Goal: Check status: Check status

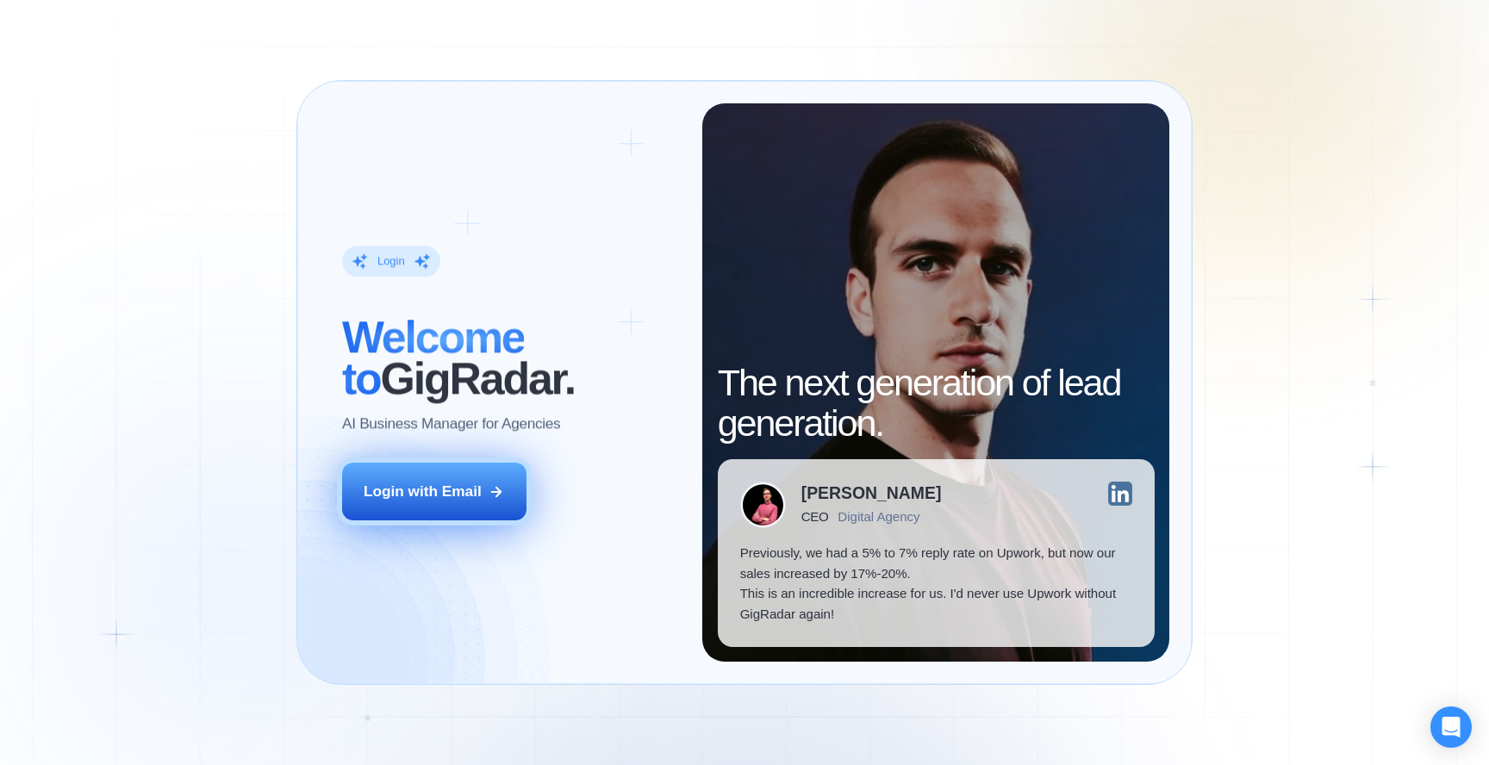
click at [501, 480] on button "Login with Email" at bounding box center [434, 492] width 184 height 58
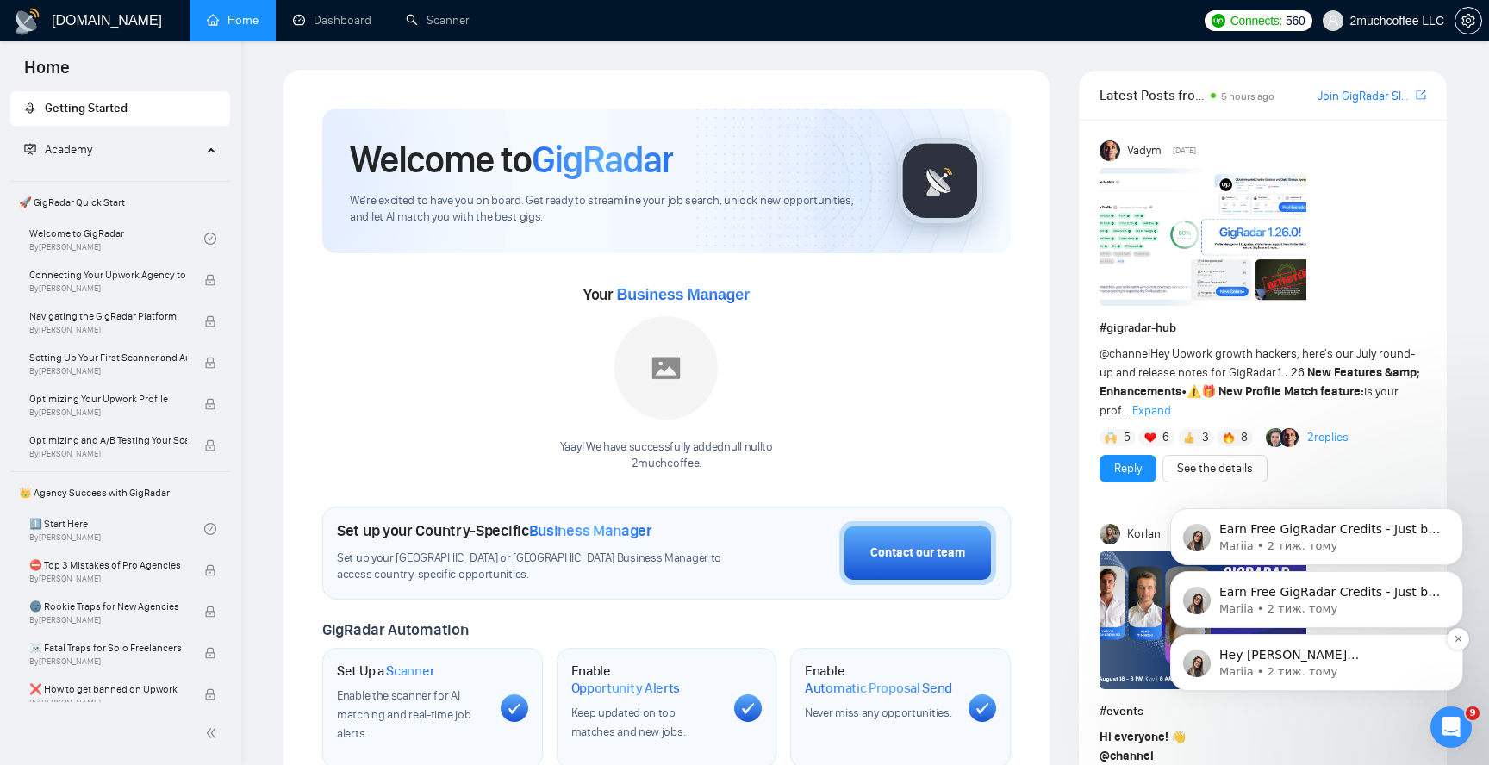
click at [1286, 660] on p "Hey dmytro.mel@2muchcoffee.com, Looks like your Upwork agency 2MUCHCOFFEE LLC r…" at bounding box center [1330, 655] width 222 height 17
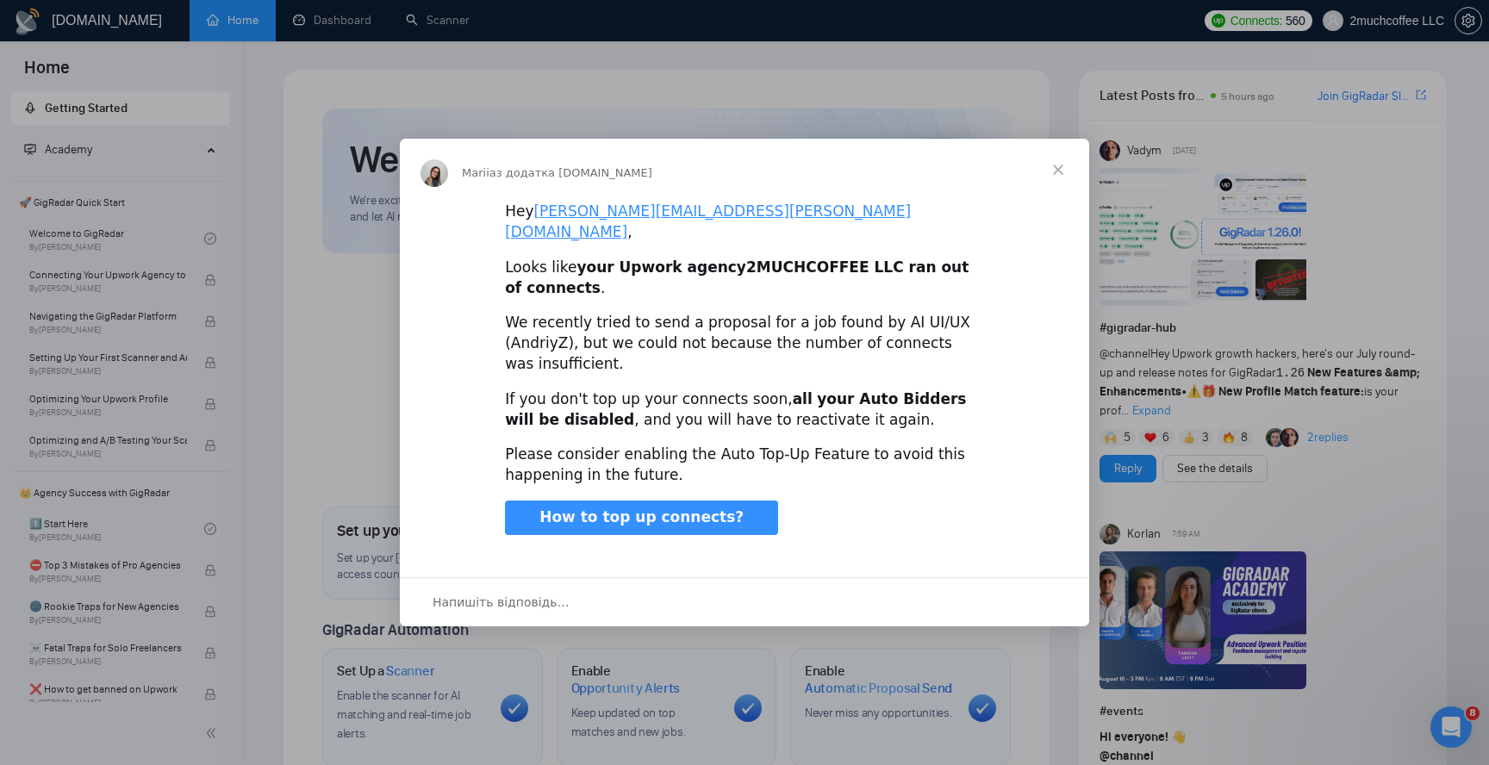
click at [1065, 180] on span "Закрити" at bounding box center [1058, 170] width 62 height 62
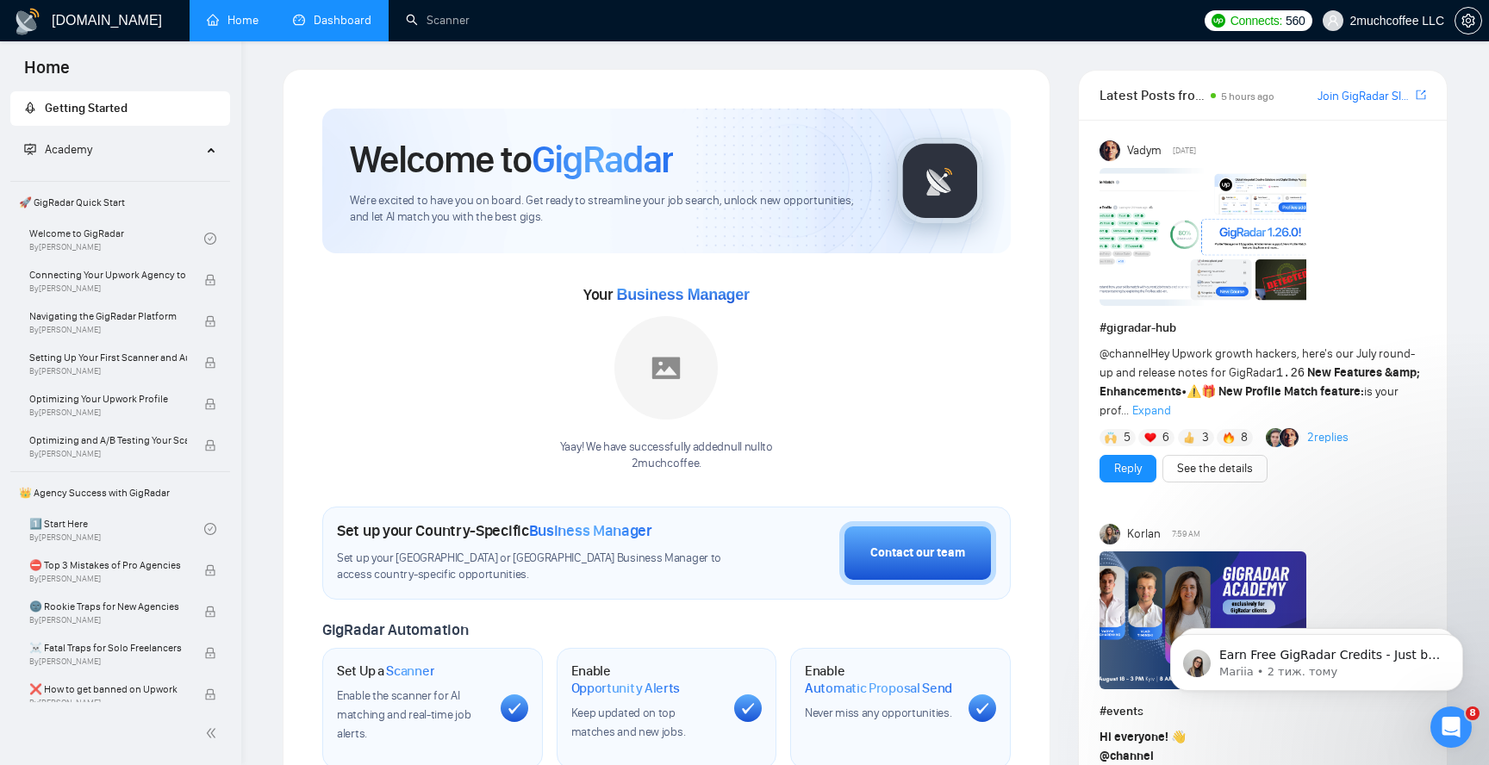
click at [358, 17] on link "Dashboard" at bounding box center [332, 20] width 78 height 15
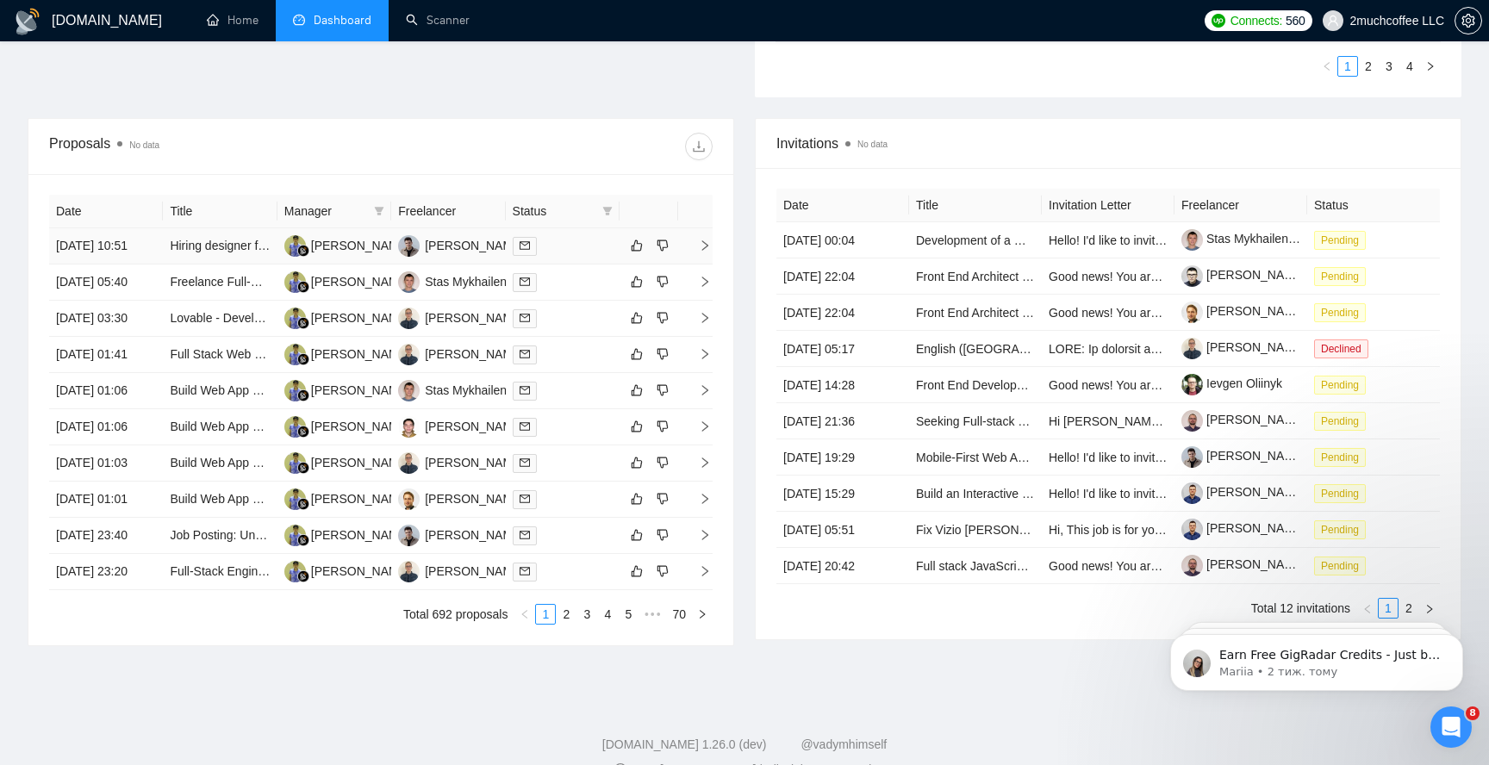
scroll to position [488, 0]
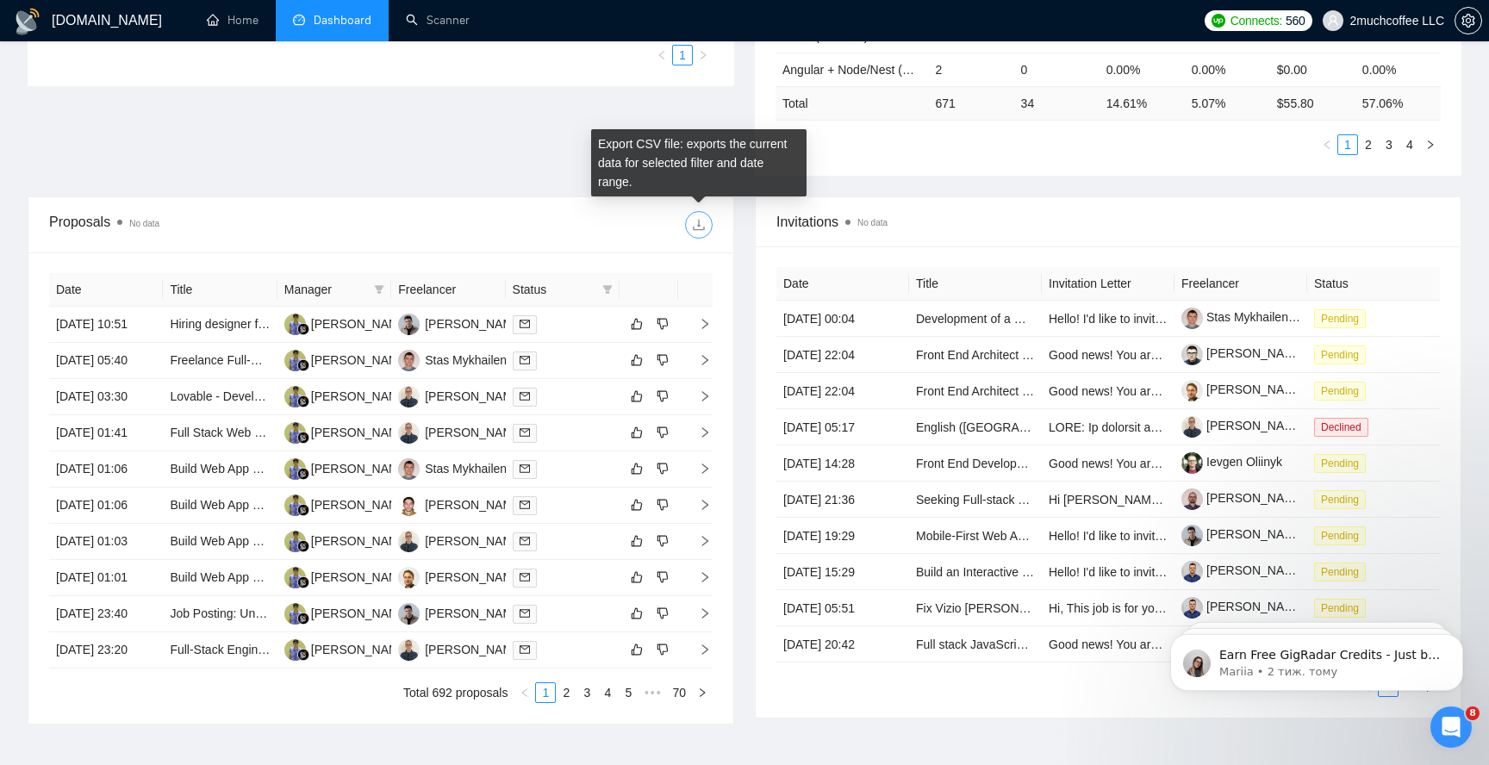
click at [700, 226] on icon "download" at bounding box center [699, 225] width 14 height 14
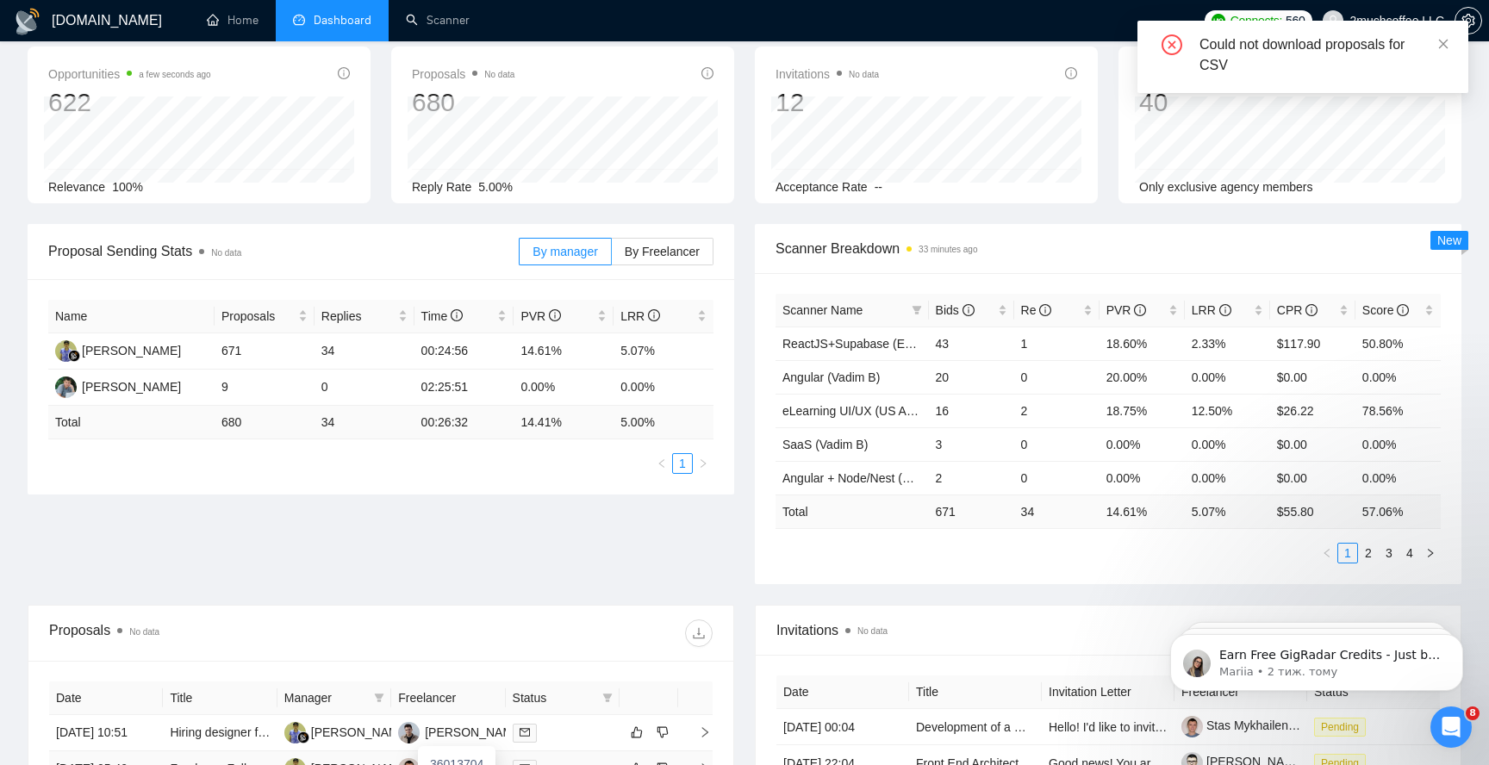
scroll to position [0, 0]
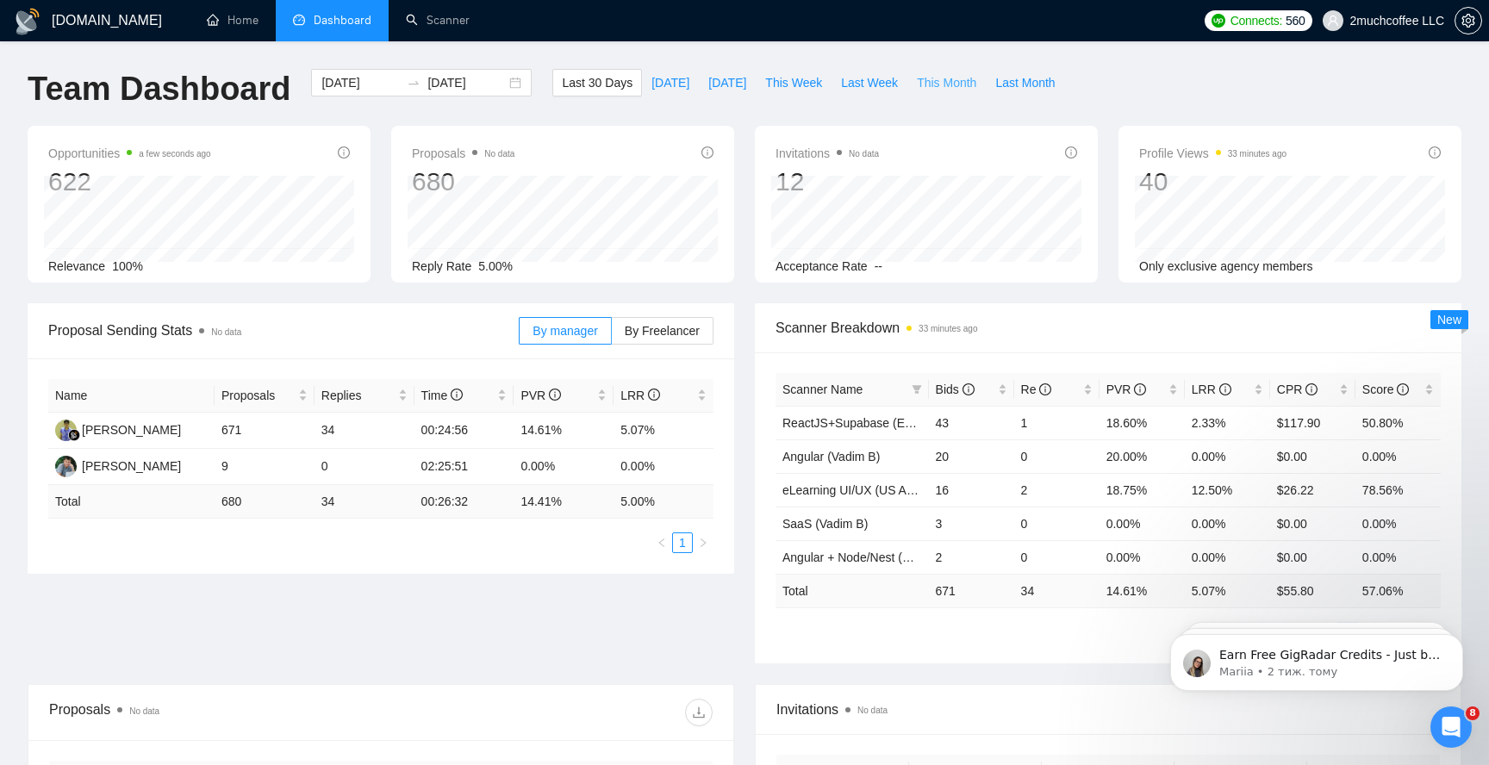
click at [960, 80] on span "This Month" at bounding box center [946, 82] width 59 height 19
type input "[DATE]"
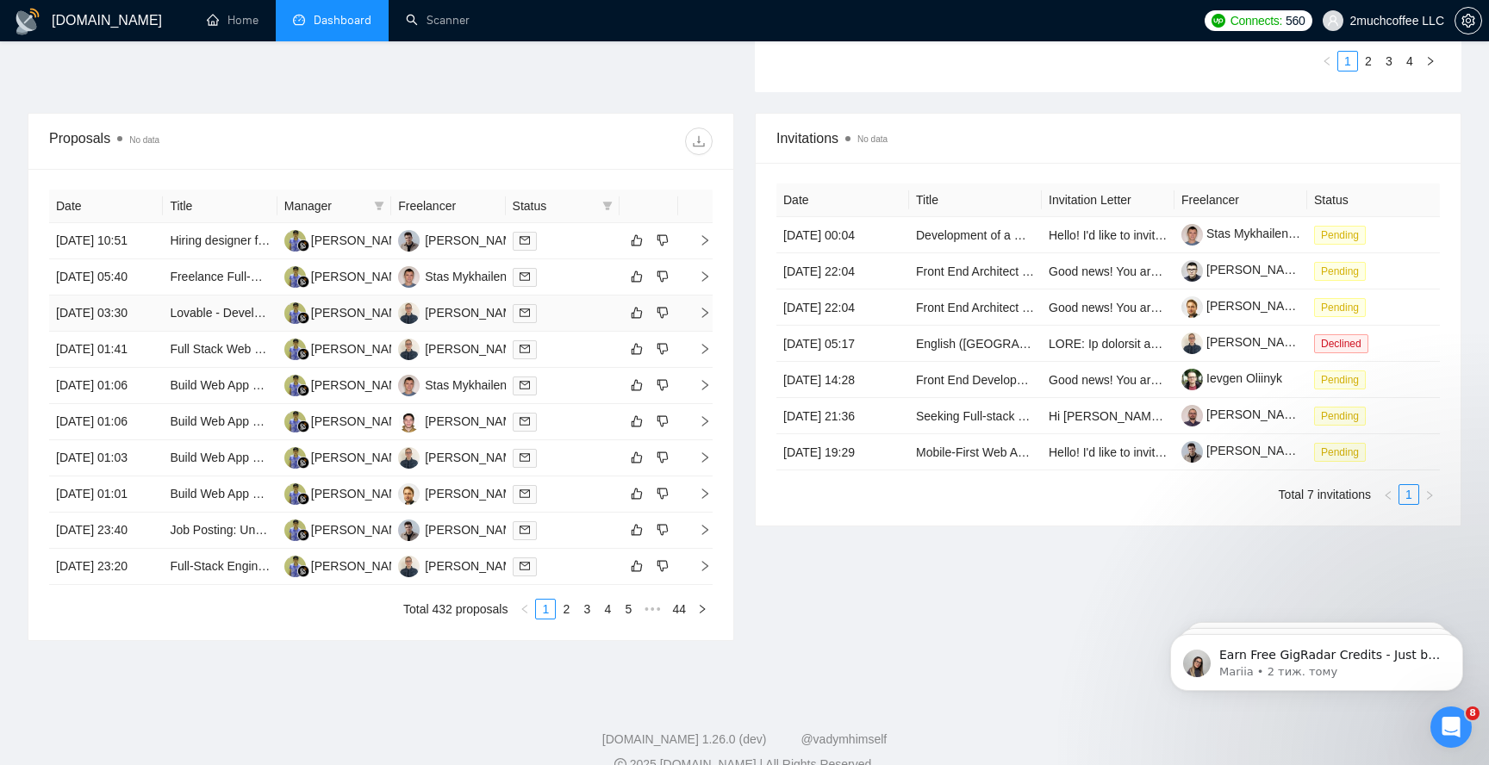
scroll to position [577, 0]
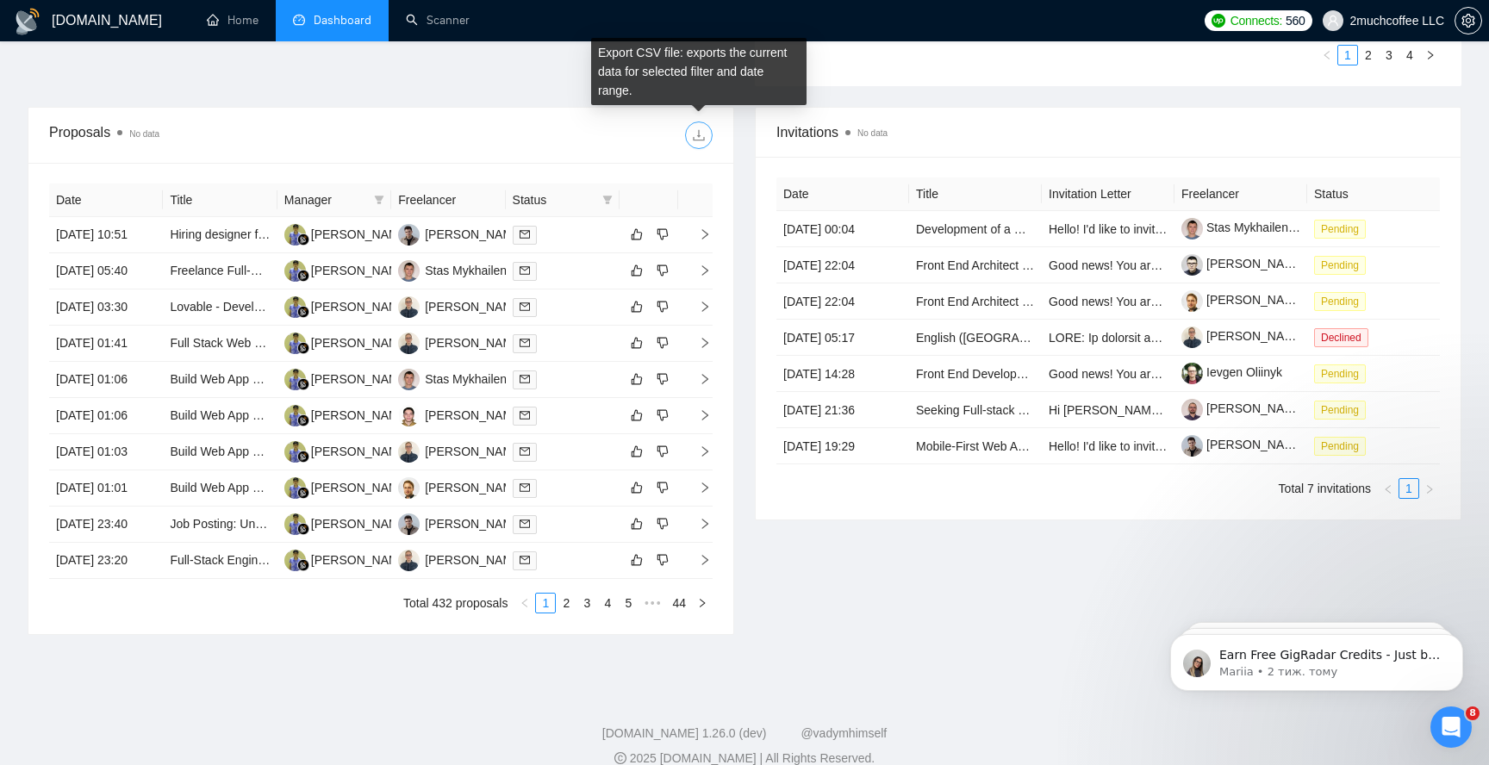
click at [688, 132] on span "download" at bounding box center [699, 135] width 26 height 14
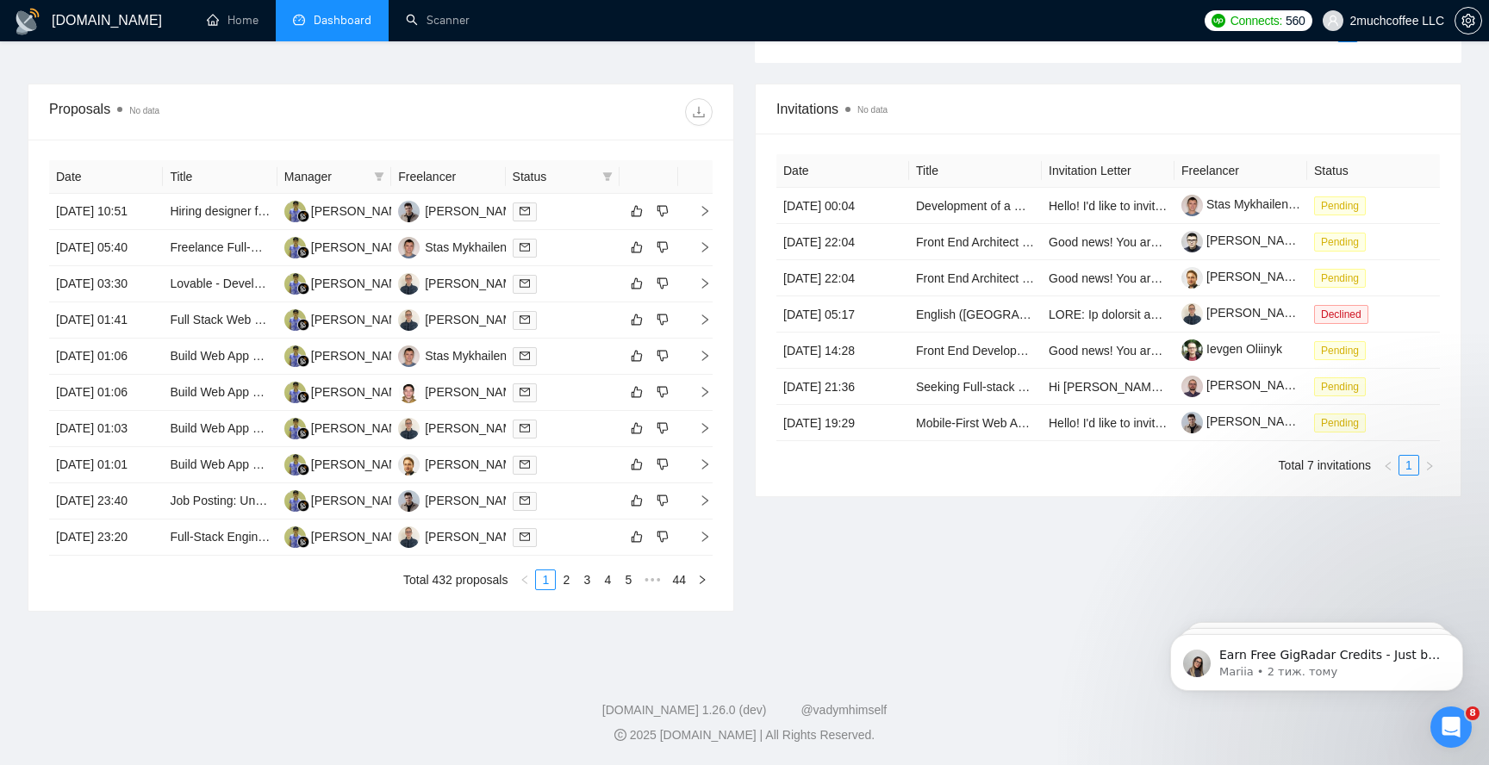
scroll to position [764, 0]
